Goal: Task Accomplishment & Management: Use online tool/utility

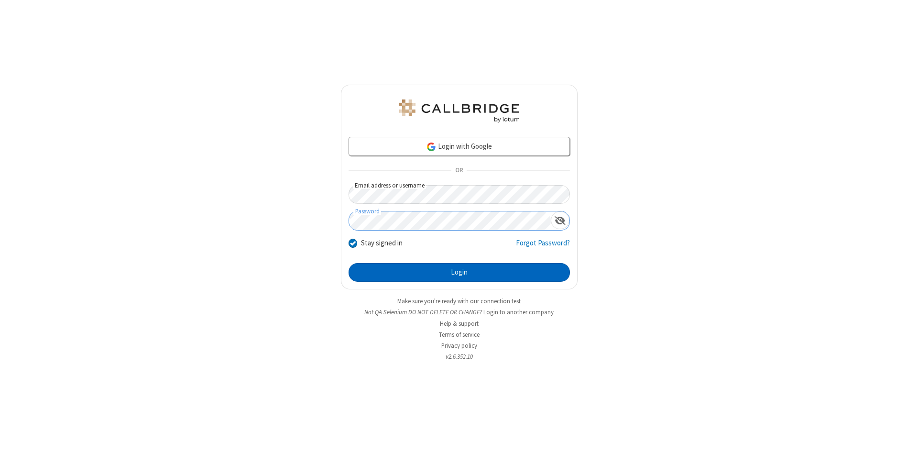
click at [459, 272] on button "Login" at bounding box center [458, 272] width 221 height 19
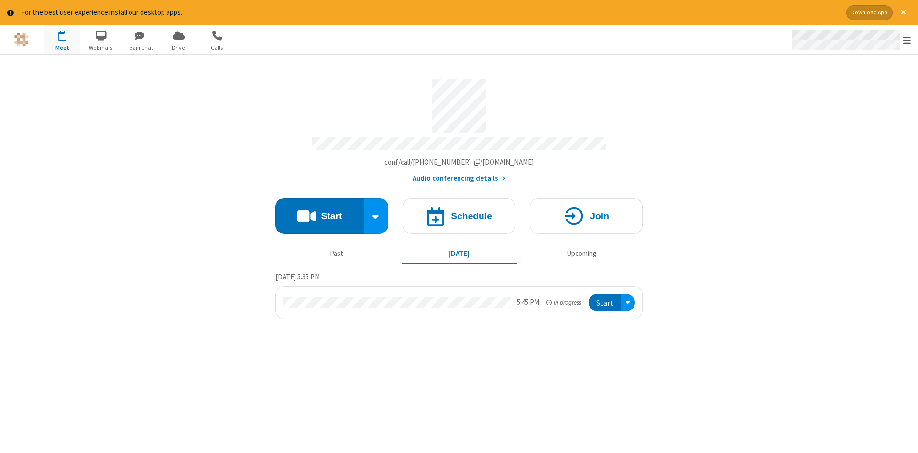
click at [907, 40] on span "Open menu" at bounding box center [907, 40] width 8 height 10
click at [62, 39] on span "button" at bounding box center [62, 35] width 36 height 16
click at [459, 212] on h4 "Schedule" at bounding box center [471, 215] width 41 height 9
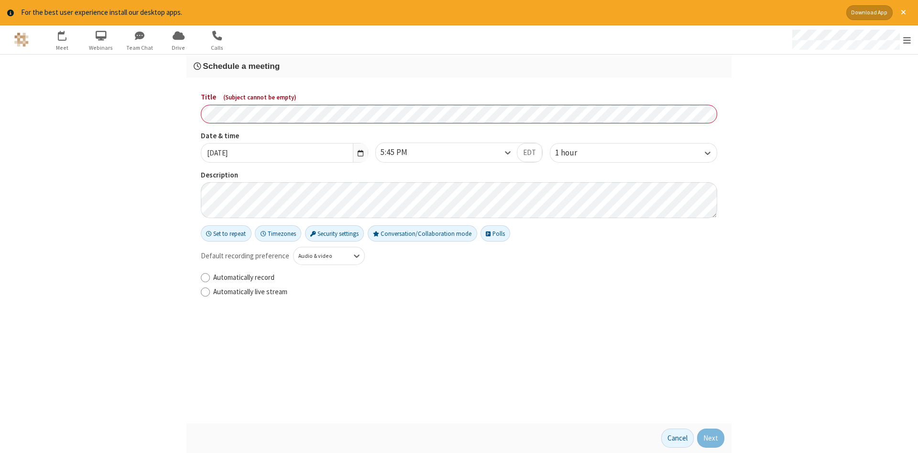
click at [459, 65] on h3 "Schedule a meeting" at bounding box center [459, 66] width 530 height 9
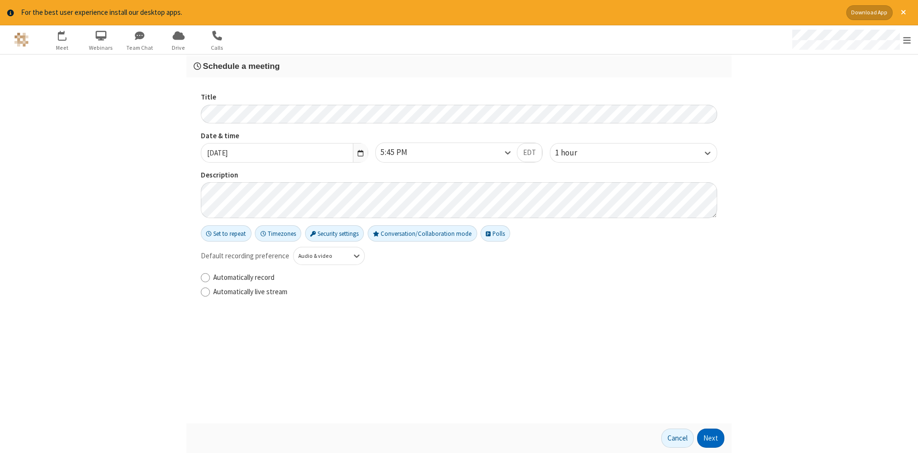
click at [711, 438] on button "Next" at bounding box center [710, 437] width 27 height 19
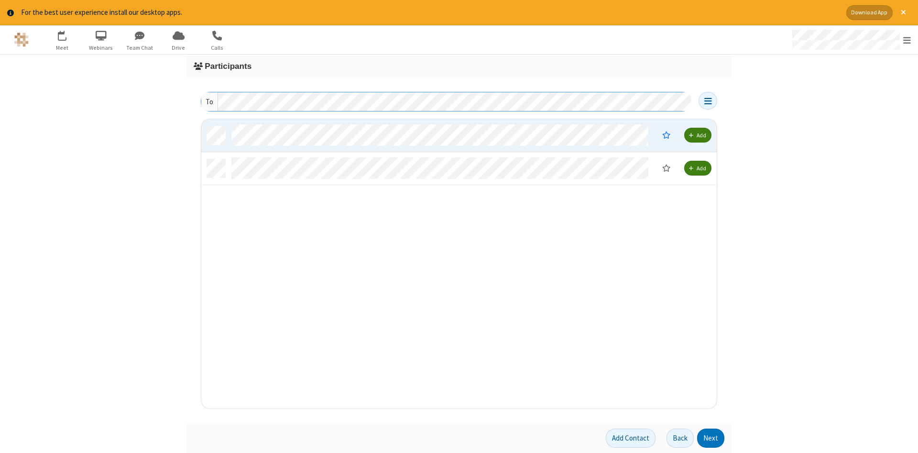
scroll to position [289, 515]
click at [711, 438] on button "Next" at bounding box center [710, 437] width 27 height 19
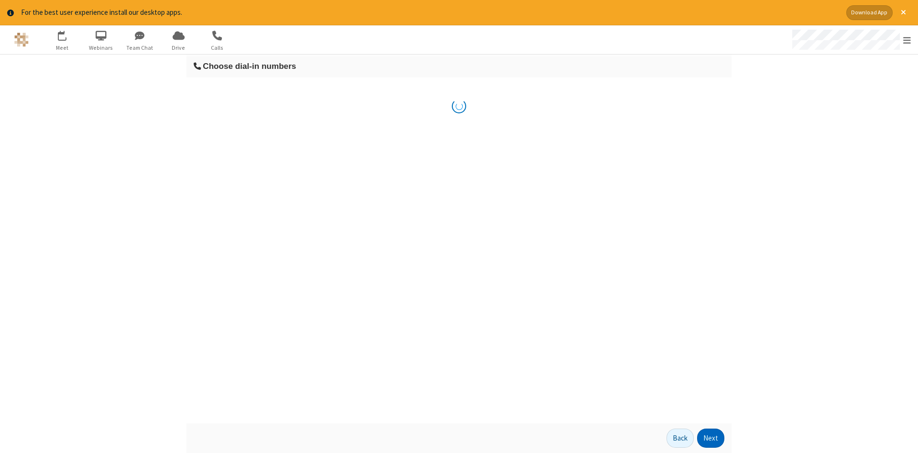
click at [711, 438] on button "Next" at bounding box center [710, 437] width 27 height 19
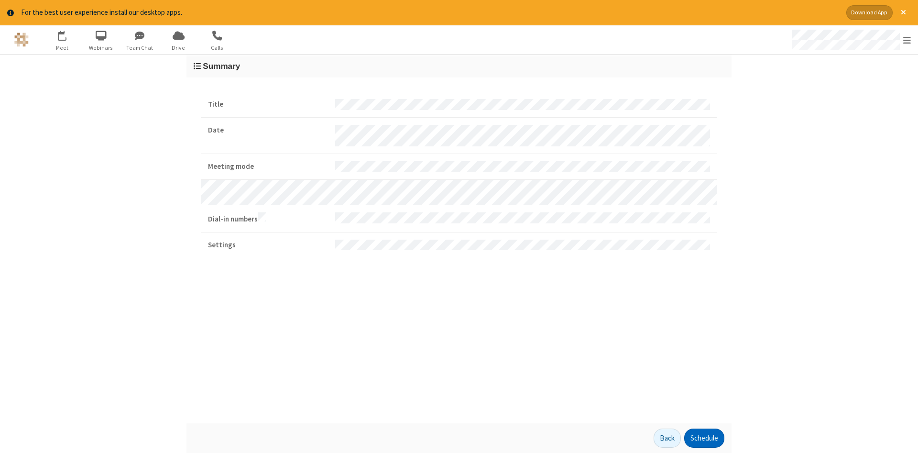
click at [704, 438] on button "Schedule" at bounding box center [704, 437] width 40 height 19
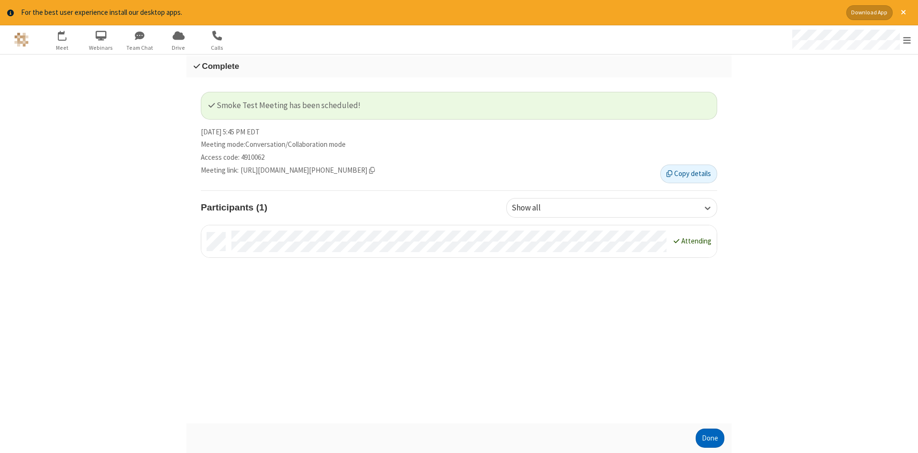
click at [710, 438] on button "Done" at bounding box center [709, 437] width 29 height 19
